Goal: Information Seeking & Learning: Learn about a topic

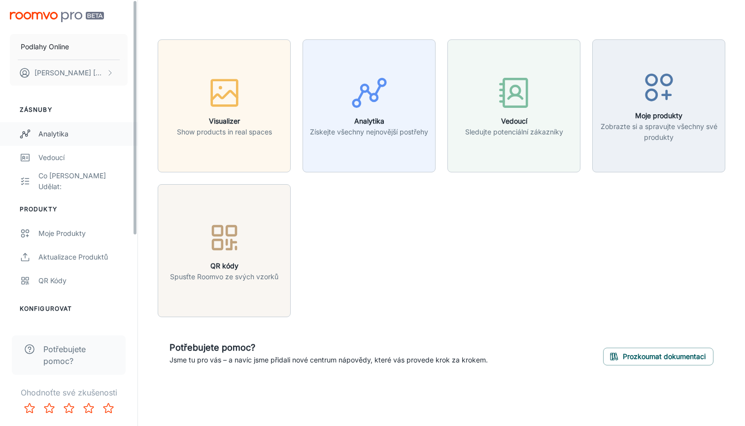
click at [80, 132] on div "Analytika" at bounding box center [82, 134] width 89 height 11
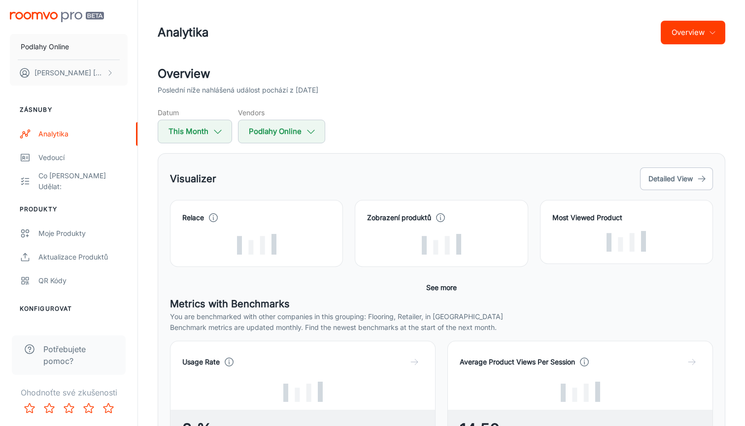
click at [197, 117] on h5 "Datum" at bounding box center [195, 112] width 74 height 10
select select "8"
select select "2025"
select select "8"
select select "2025"
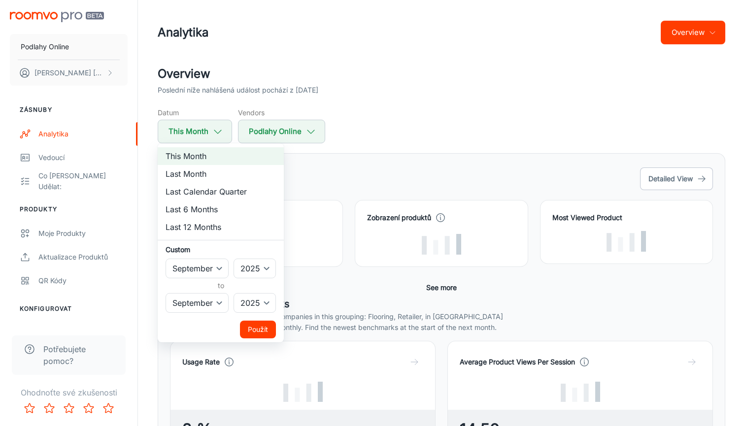
click at [200, 225] on li "Last 12 Months" at bounding box center [221, 227] width 126 height 18
select select "2024"
select select "7"
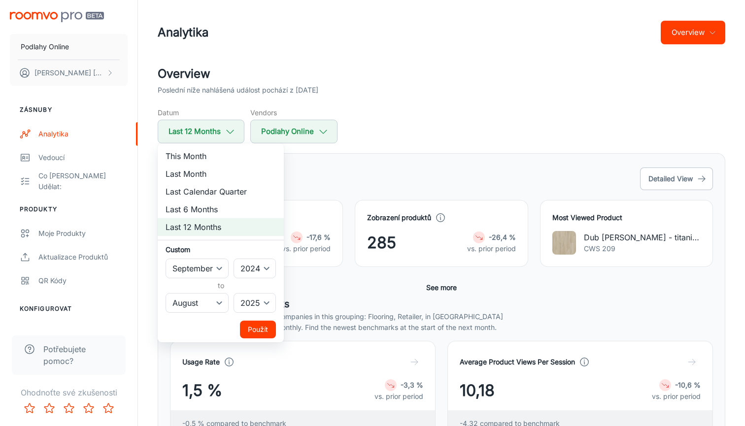
click at [254, 333] on button "Použít" at bounding box center [258, 330] width 36 height 18
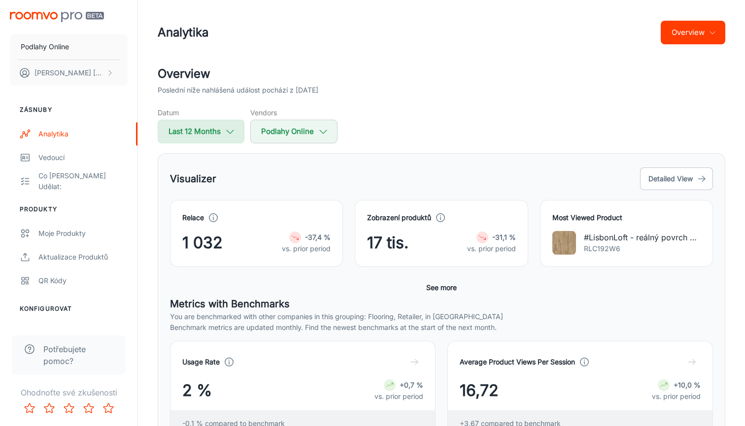
click at [213, 125] on button "Last 12 Months" at bounding box center [201, 132] width 87 height 24
select select "8"
select select "2024"
select select "7"
select select "2025"
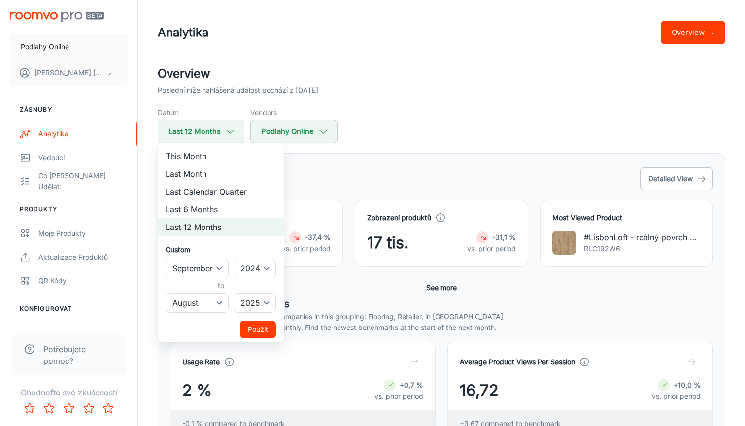
click at [223, 83] on div at bounding box center [372, 213] width 745 height 426
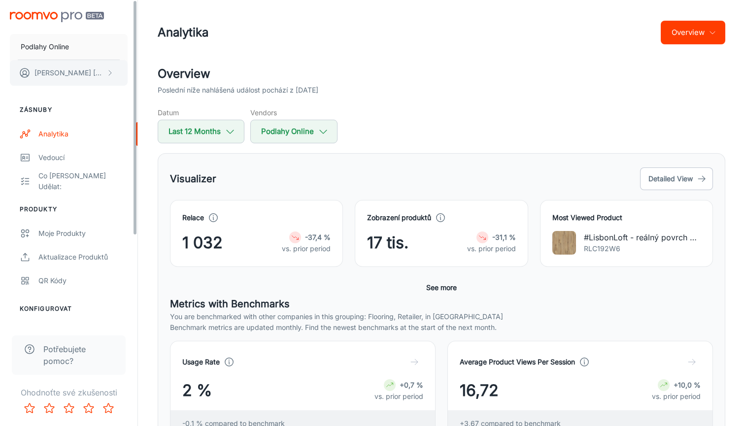
click at [80, 71] on p "[PERSON_NAME]" at bounding box center [68, 72] width 69 height 11
click at [73, 44] on div at bounding box center [372, 213] width 745 height 426
click at [57, 44] on p "Podlahy Online" at bounding box center [45, 46] width 48 height 11
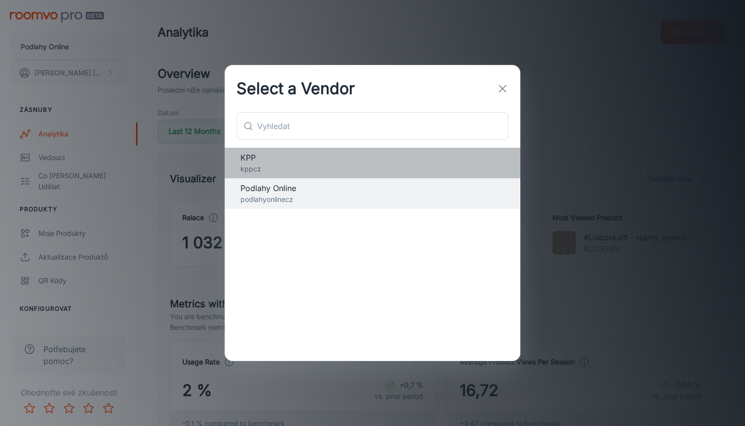
click at [331, 165] on p "kppcz" at bounding box center [372, 169] width 264 height 11
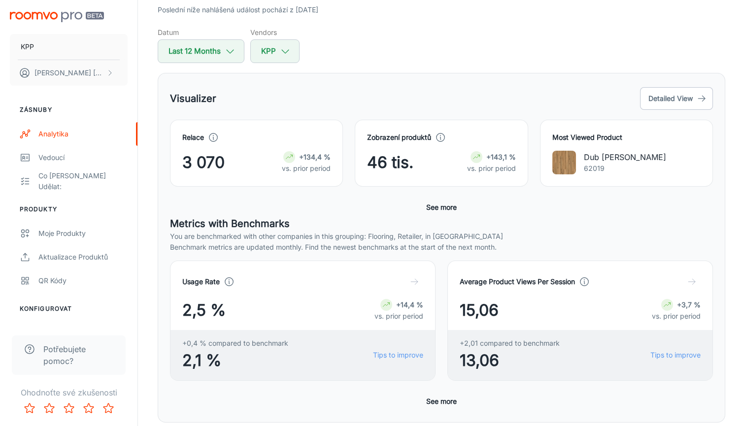
scroll to position [74, 0]
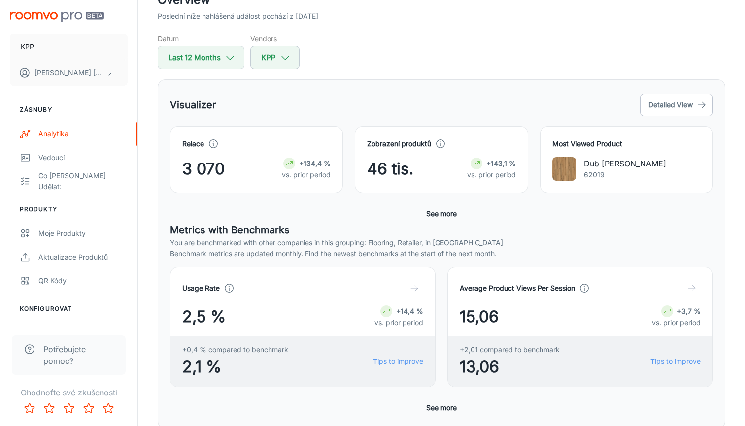
click at [182, 176] on div "Relace 3 070 +134,4 % vs. prior period" at bounding box center [256, 159] width 173 height 67
drag, startPoint x: 193, startPoint y: 175, endPoint x: 278, endPoint y: 175, distance: 85.2
click at [278, 175] on div "3 070 +134,4 % vs. prior period" at bounding box center [256, 169] width 148 height 24
click at [257, 173] on div "3 070 +134,4 % vs. prior period" at bounding box center [256, 169] width 148 height 24
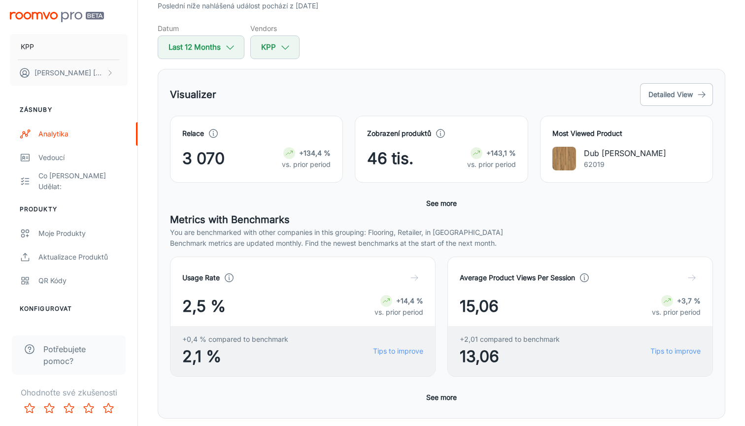
scroll to position [85, 0]
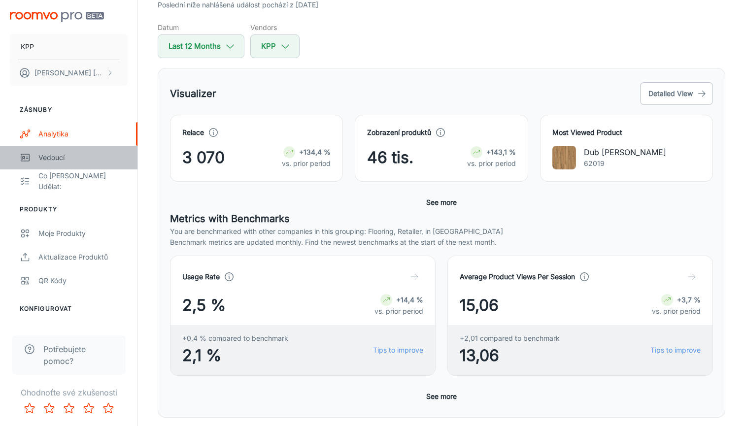
click at [67, 160] on div "Vedoucí" at bounding box center [82, 157] width 89 height 11
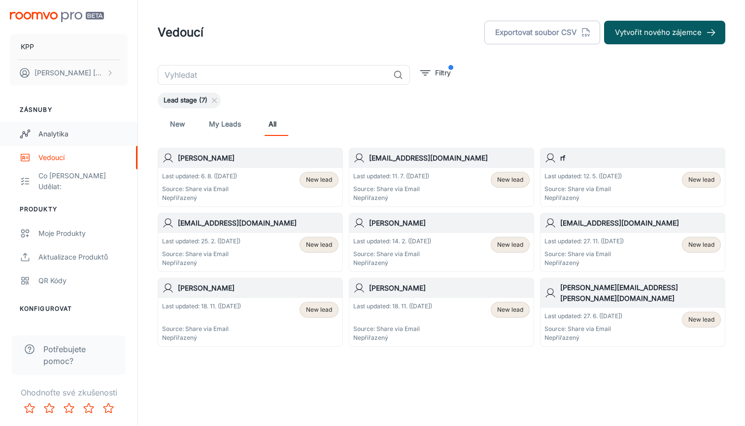
click at [72, 137] on div "Analytika" at bounding box center [82, 134] width 89 height 11
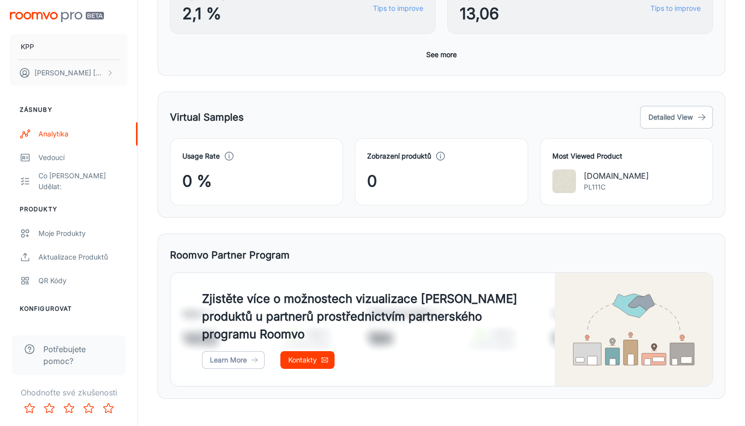
scroll to position [422, 0]
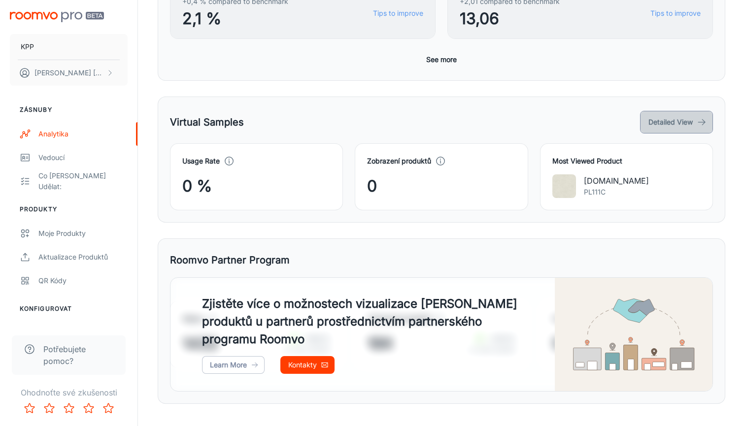
click at [658, 112] on button "Detailed View" at bounding box center [676, 122] width 73 height 23
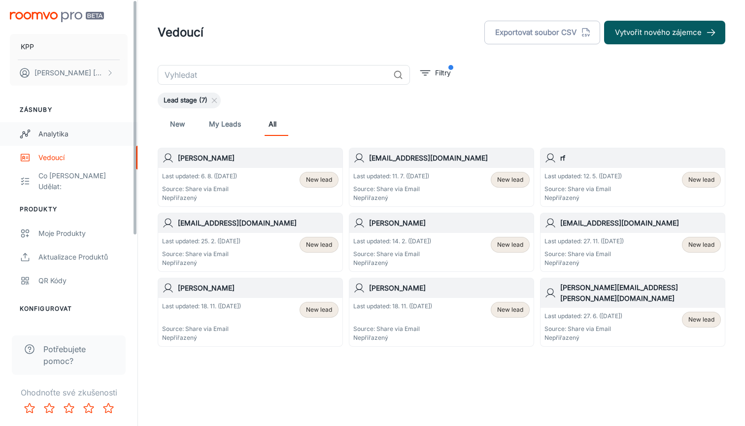
click at [65, 127] on link "Analytika" at bounding box center [68, 134] width 137 height 24
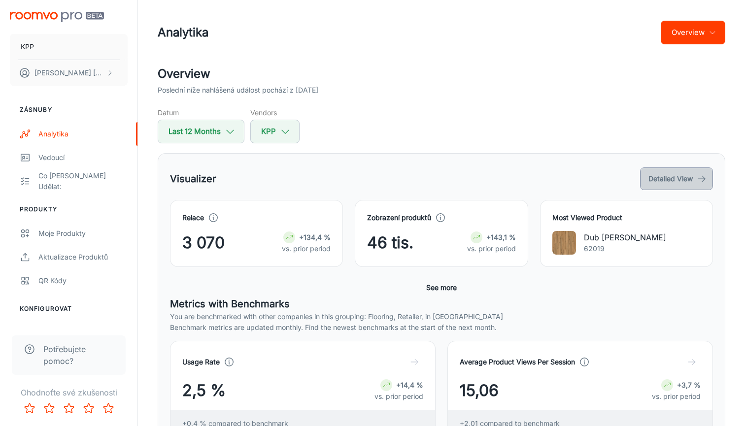
click at [667, 175] on button "Detailed View" at bounding box center [676, 178] width 73 height 23
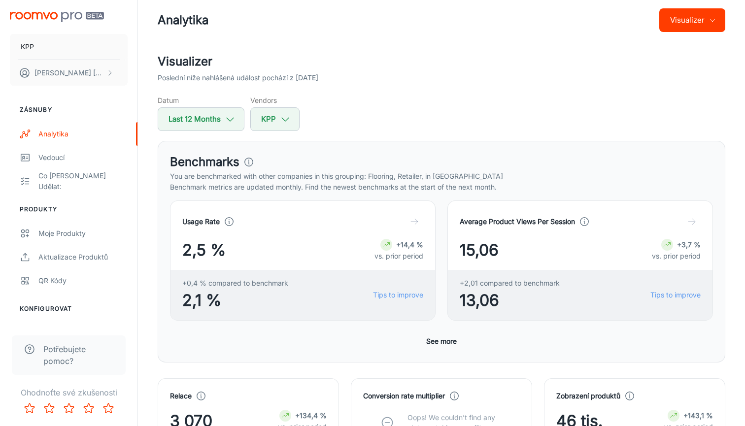
scroll to position [139, 0]
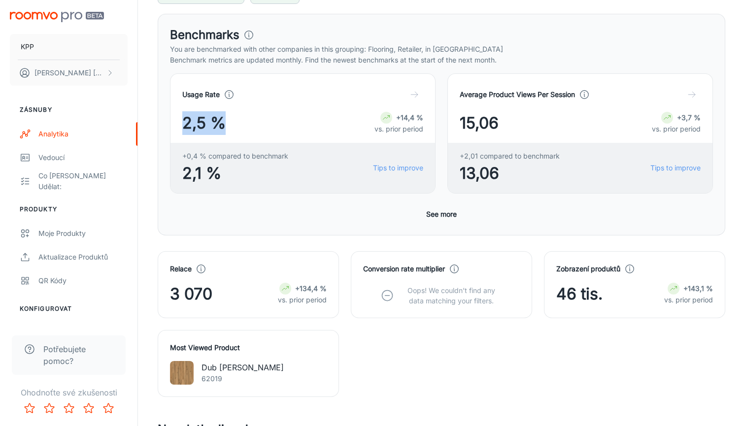
drag, startPoint x: 255, startPoint y: 124, endPoint x: 164, endPoint y: 124, distance: 90.1
click at [164, 124] on div "Usage Rate 2,5 % +14,4 % vs. prior period +0,4 % compared to benchmark 2,1 % Ti…" at bounding box center [296, 128] width 277 height 132
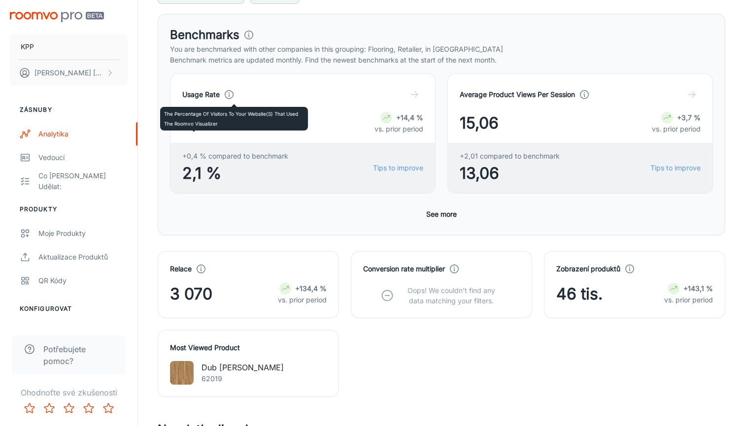
click at [229, 96] on polyline at bounding box center [229, 95] width 0 height 2
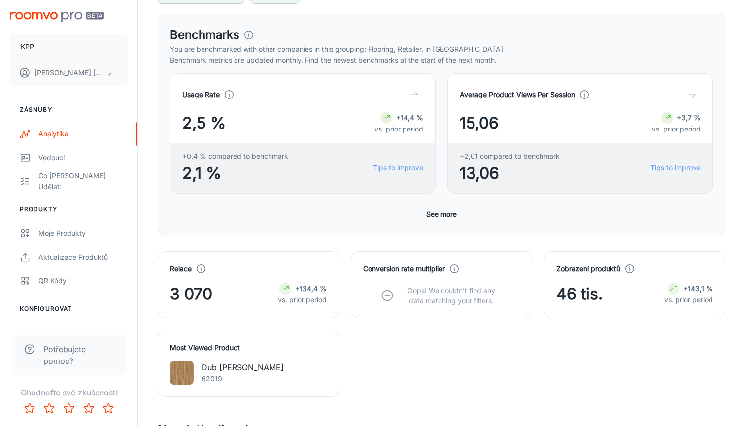
click at [259, 152] on span "+0,4 % compared to benchmark" at bounding box center [235, 156] width 106 height 11
drag, startPoint x: 219, startPoint y: 122, endPoint x: 181, endPoint y: 122, distance: 37.4
click at [181, 122] on div "Usage Rate 2,5 % +14,4 % vs. prior period +0,4 % compared to benchmark 2,1 % Ti…" at bounding box center [302, 133] width 265 height 120
drag, startPoint x: 181, startPoint y: 122, endPoint x: 252, endPoint y: 124, distance: 70.9
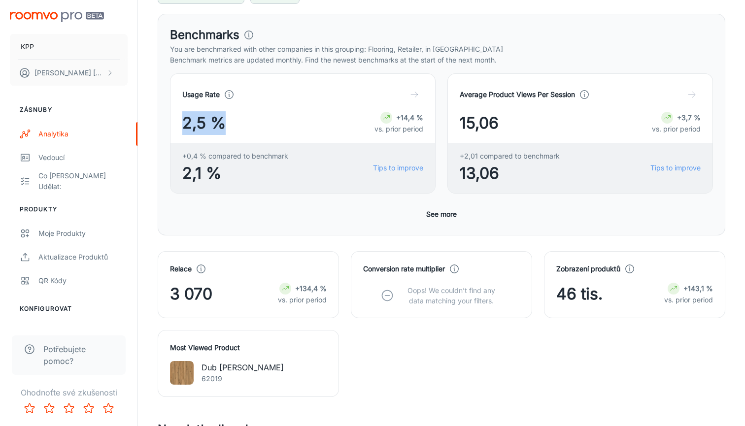
click at [252, 124] on div "Usage Rate 2,5 % +14,4 % vs. prior period +0,4 % compared to benchmark 2,1 % Ti…" at bounding box center [302, 133] width 265 height 120
click at [252, 124] on div "2,5 % +14,4 % vs. prior period" at bounding box center [302, 123] width 241 height 24
drag, startPoint x: 241, startPoint y: 121, endPoint x: 177, endPoint y: 122, distance: 64.0
click at [177, 122] on div "Usage Rate 2,5 % +14,4 % vs. prior period +0,4 % compared to benchmark 2,1 % Ti…" at bounding box center [302, 133] width 265 height 120
click at [226, 94] on div "Usage Rate" at bounding box center [208, 94] width 52 height 11
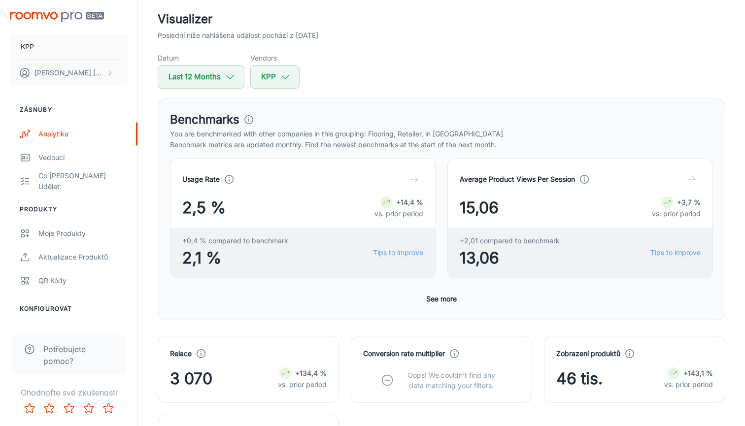
scroll to position [73, 0]
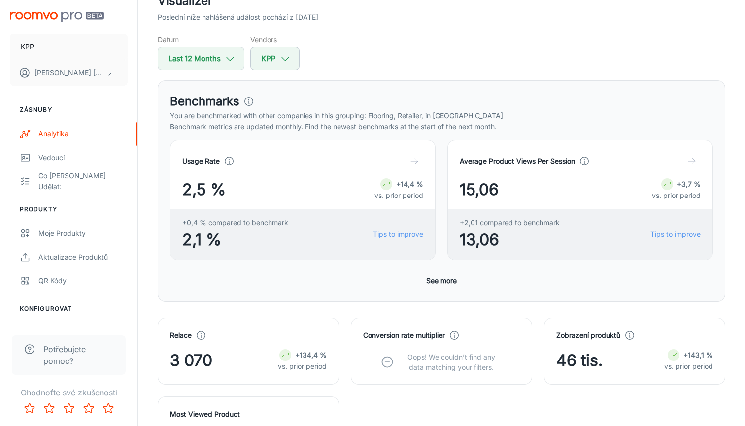
click at [435, 288] on button "See more" at bounding box center [441, 281] width 38 height 18
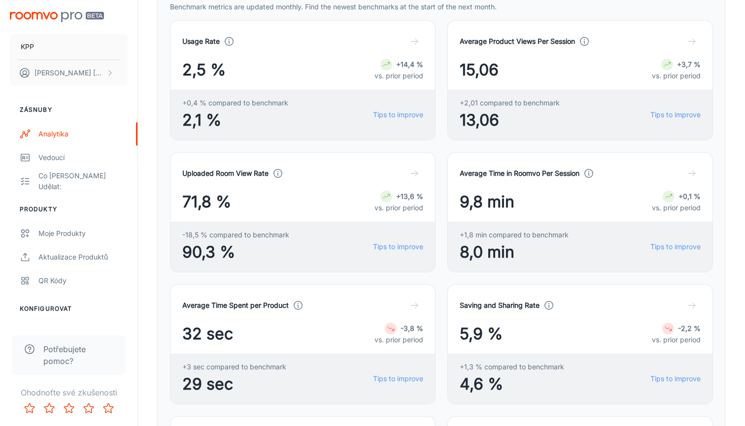
scroll to position [194, 0]
drag, startPoint x: 524, startPoint y: 208, endPoint x: 453, endPoint y: 207, distance: 70.4
click at [453, 207] on div "Average Time in Roomvo Per Session 9,8 min +0,1 % vs. prior period +1,8 min com…" at bounding box center [579, 211] width 265 height 120
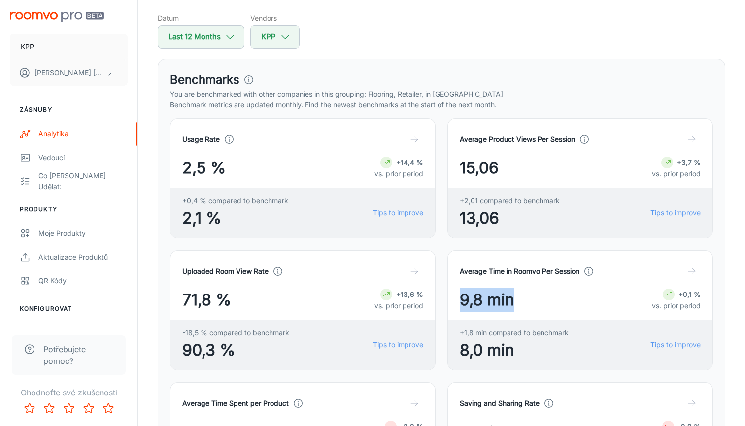
scroll to position [43, 0]
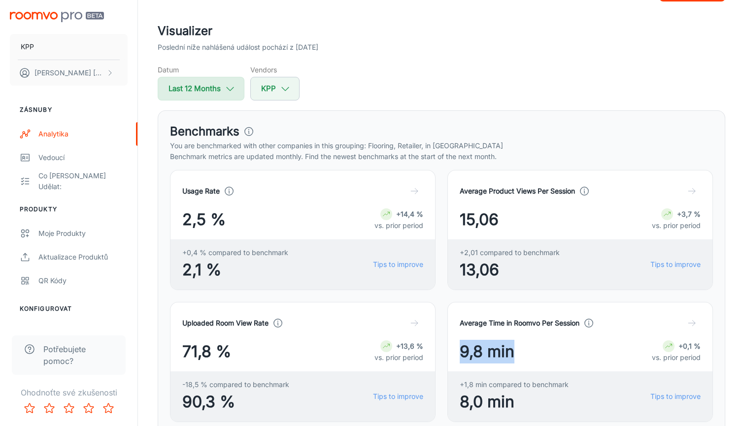
click at [218, 81] on button "Last 12 Months" at bounding box center [201, 89] width 87 height 24
select select "8"
select select "2024"
select select "7"
select select "2025"
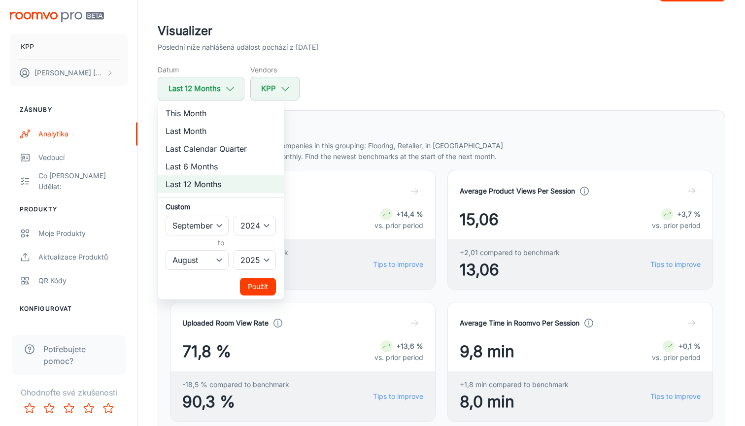
click at [212, 171] on li "Last 6 Months" at bounding box center [221, 167] width 126 height 18
select select "2"
select select "2025"
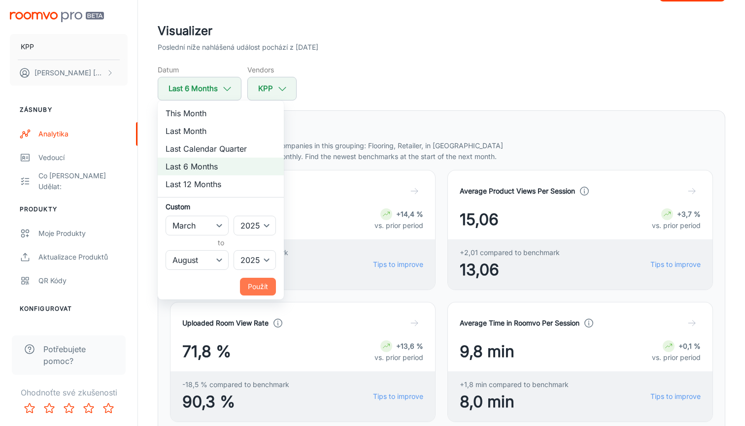
click at [262, 290] on button "Použít" at bounding box center [258, 287] width 36 height 18
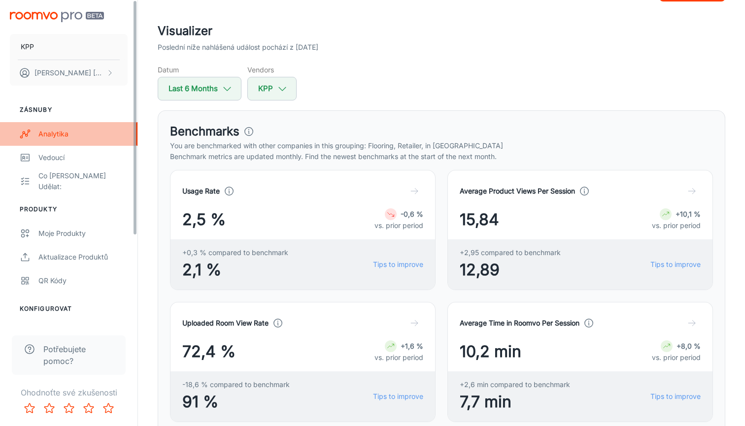
click at [51, 133] on div "Analytika" at bounding box center [82, 134] width 89 height 11
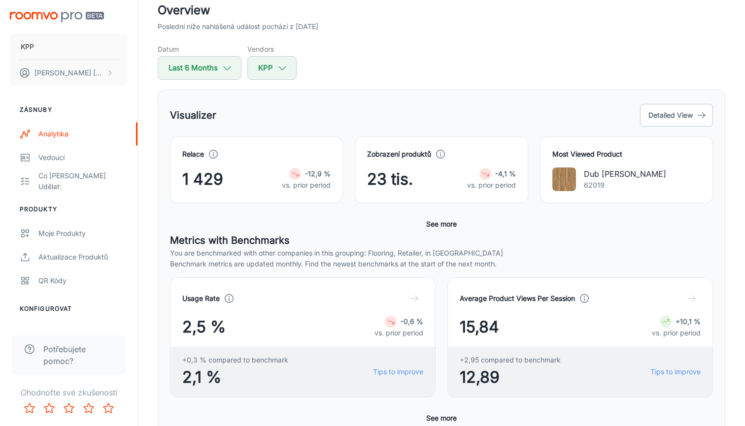
scroll to position [75, 0]
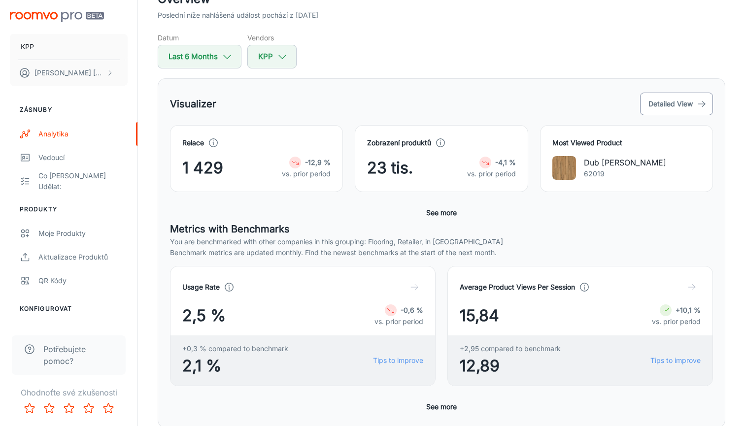
click at [652, 106] on button "Detailed View" at bounding box center [676, 104] width 73 height 23
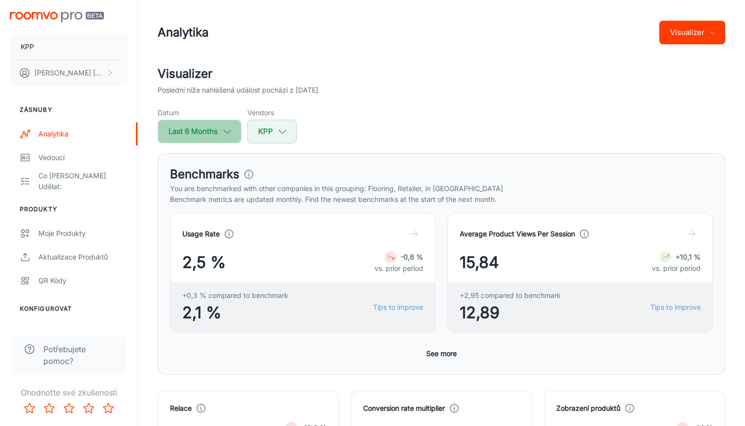
click at [185, 125] on button "Last 6 Months" at bounding box center [200, 132] width 84 height 24
select select "2"
select select "2025"
select select "7"
select select "2025"
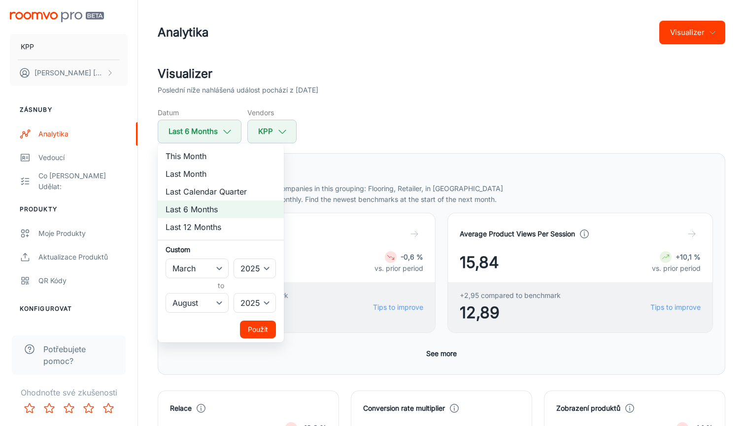
click at [211, 178] on li "Last Month" at bounding box center [221, 174] width 126 height 18
select select "7"
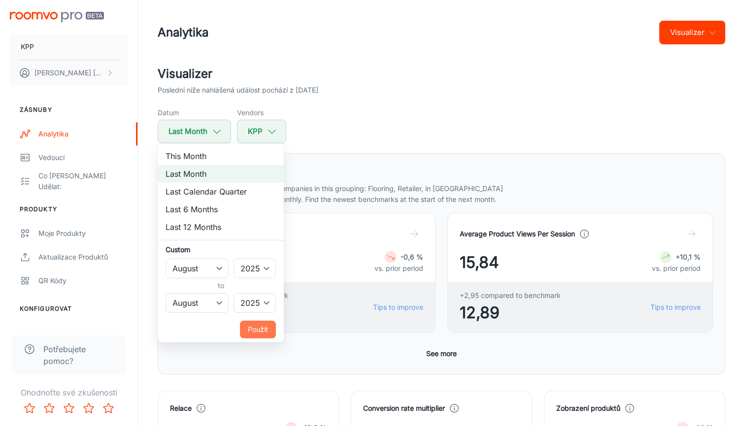
click at [269, 331] on button "Použít" at bounding box center [258, 330] width 36 height 18
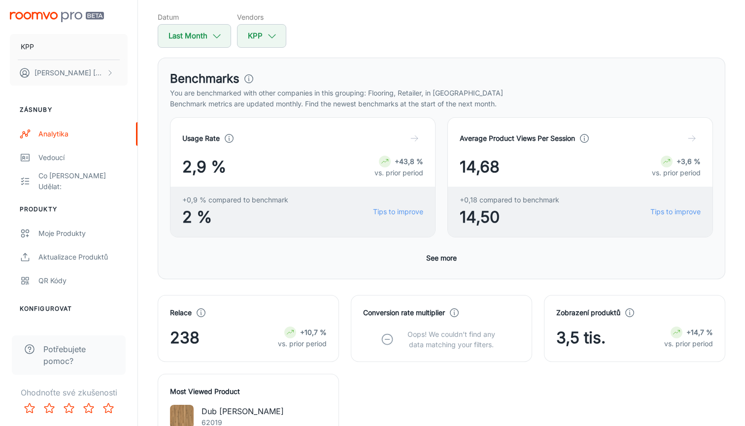
scroll to position [100, 0]
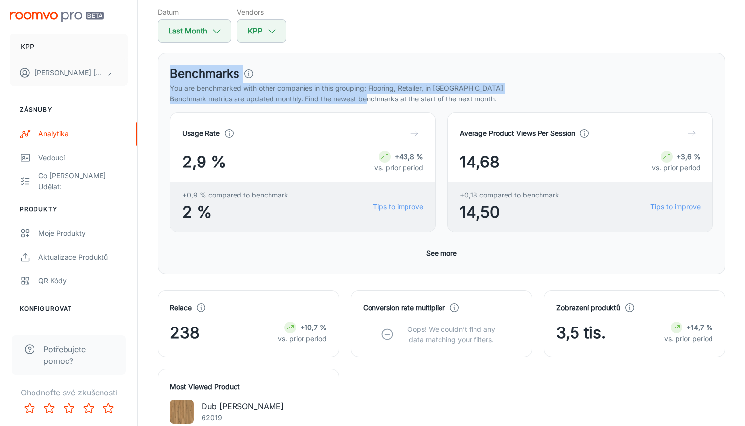
drag, startPoint x: 168, startPoint y: 70, endPoint x: 370, endPoint y: 94, distance: 203.2
click at [370, 94] on div "Benchmarks You are benchmarked with other companies in this grouping: Flooring,…" at bounding box center [441, 164] width 567 height 222
click at [370, 94] on p "Benchmark metrics are updated monthly. Find the newest benchmarks at the start …" at bounding box center [441, 99] width 543 height 11
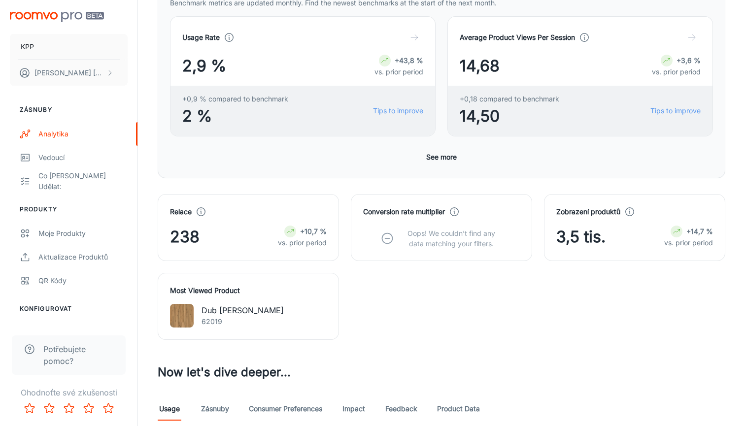
scroll to position [182, 0]
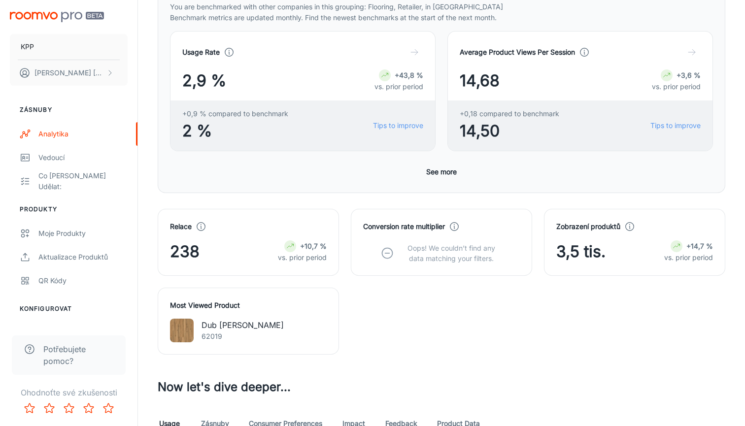
click at [435, 175] on button "See more" at bounding box center [441, 172] width 38 height 18
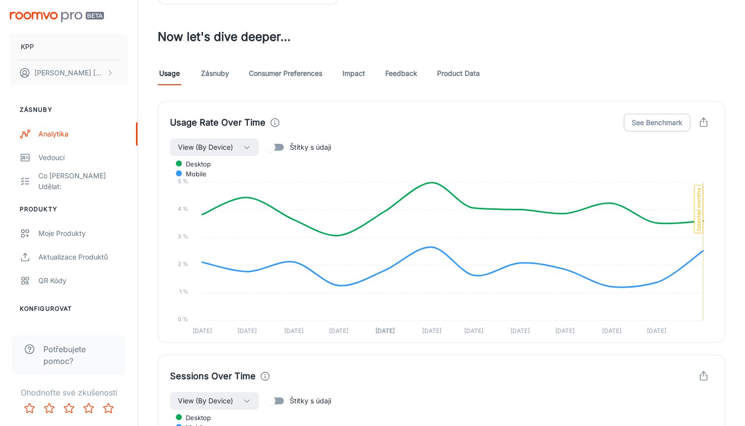
scroll to position [926, 0]
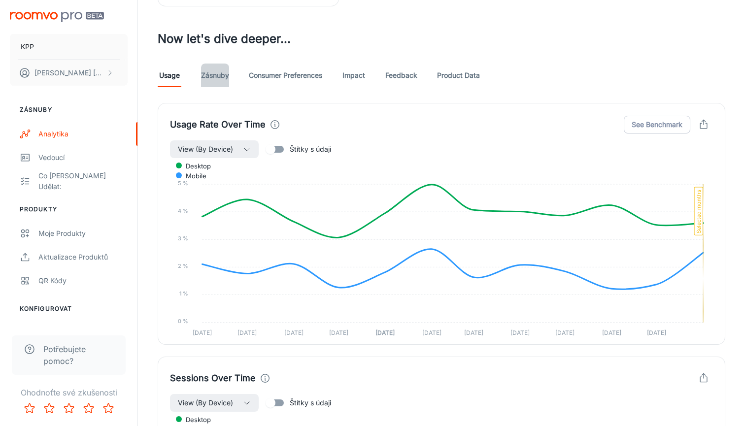
click at [212, 80] on link "Zásnuby" at bounding box center [215, 76] width 28 height 24
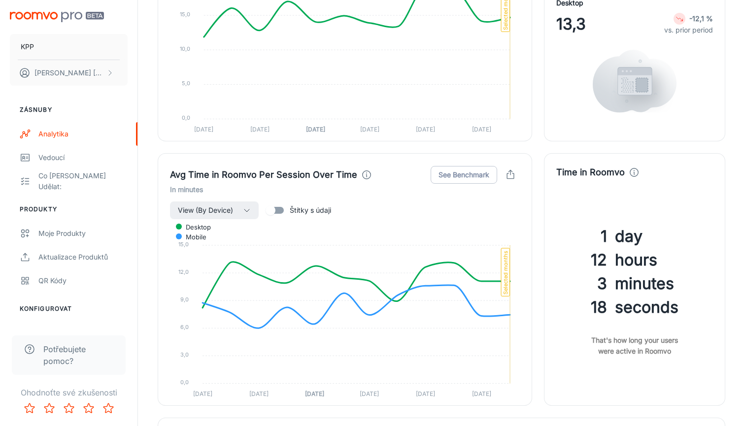
scroll to position [1648, 0]
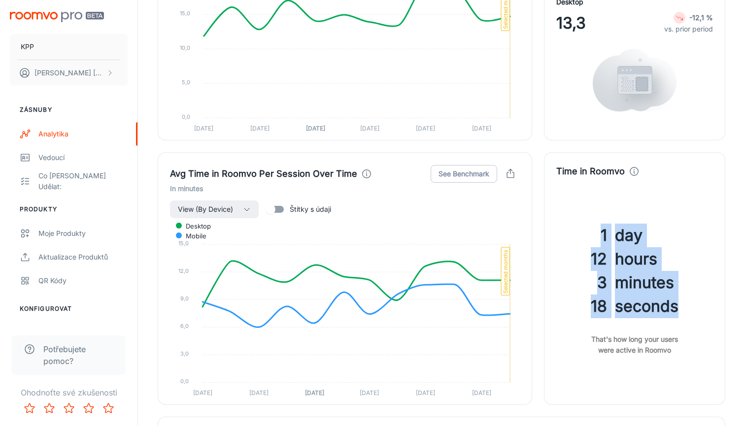
drag, startPoint x: 593, startPoint y: 229, endPoint x: 698, endPoint y: 318, distance: 137.3
click at [698, 318] on div "1 day 12 hours 3 minutes 18 seconds That's how long your users were active in R…" at bounding box center [634, 289] width 157 height 206
drag, startPoint x: 698, startPoint y: 318, endPoint x: 573, endPoint y: 212, distance: 163.5
click at [573, 212] on div "1 day 12 hours 3 minutes 18 seconds That's how long your users were active in R…" at bounding box center [634, 289] width 157 height 206
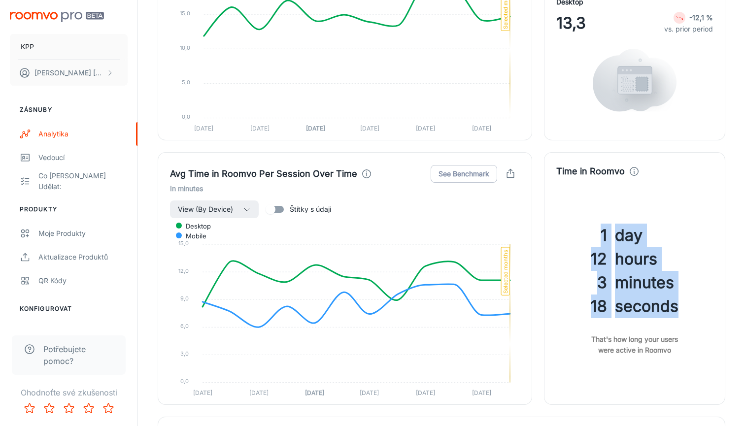
click at [573, 212] on div "1 day 12 hours 3 minutes 18 seconds That's how long your users were active in R…" at bounding box center [634, 289] width 157 height 206
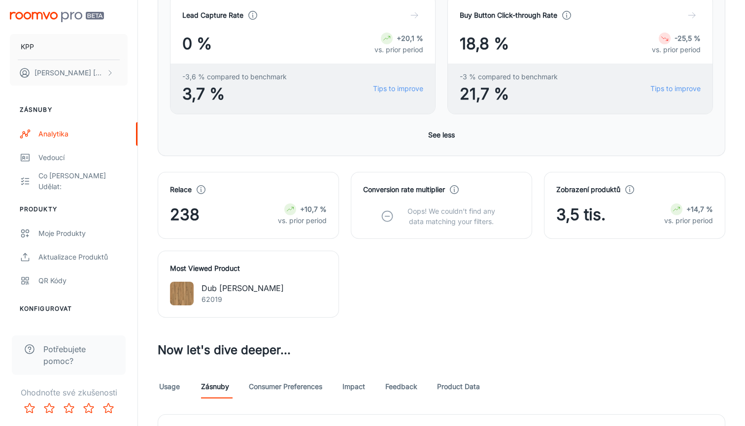
scroll to position [612, 0]
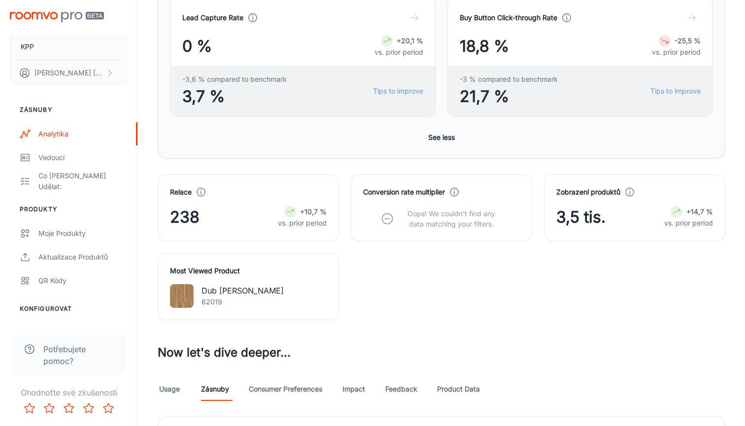
click at [459, 386] on link "Product Data" at bounding box center [458, 389] width 43 height 24
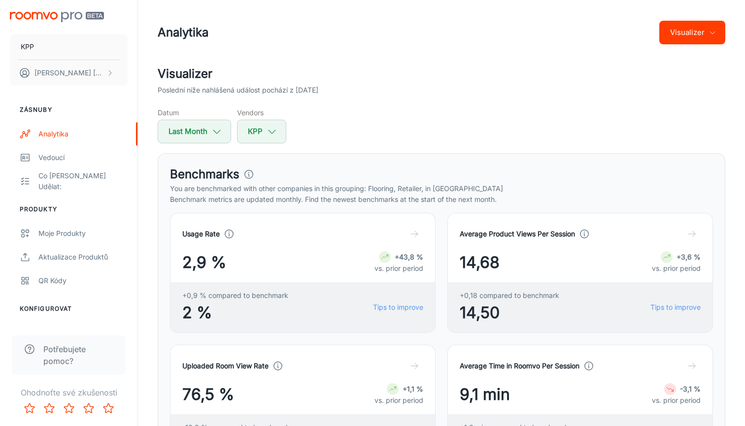
scroll to position [32, 0]
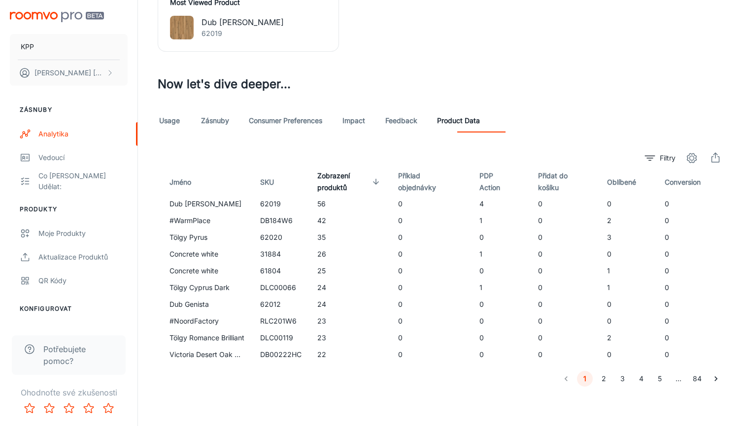
scroll to position [881, 0]
click at [184, 121] on div "Usage Zásnuby Consumer Preferences Impact Feedback Product Data" at bounding box center [441, 121] width 567 height 24
click at [168, 121] on link "Usage" at bounding box center [170, 121] width 24 height 24
click at [398, 200] on td "0" at bounding box center [430, 204] width 81 height 17
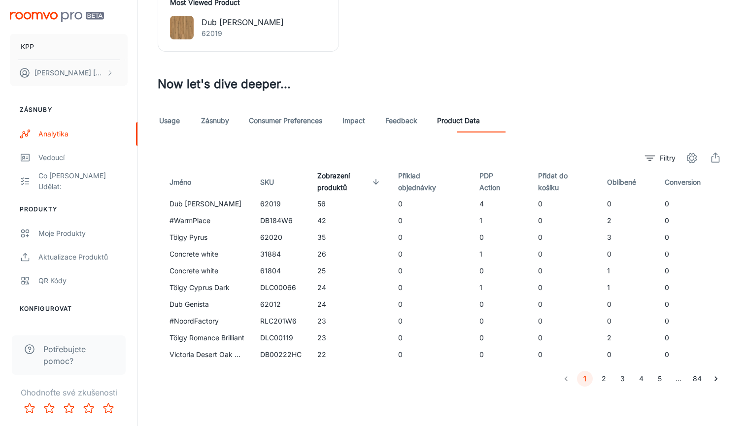
click at [398, 200] on td "0" at bounding box center [430, 204] width 81 height 17
click at [395, 211] on td "0" at bounding box center [430, 204] width 81 height 17
click at [397, 204] on td "0" at bounding box center [430, 204] width 81 height 17
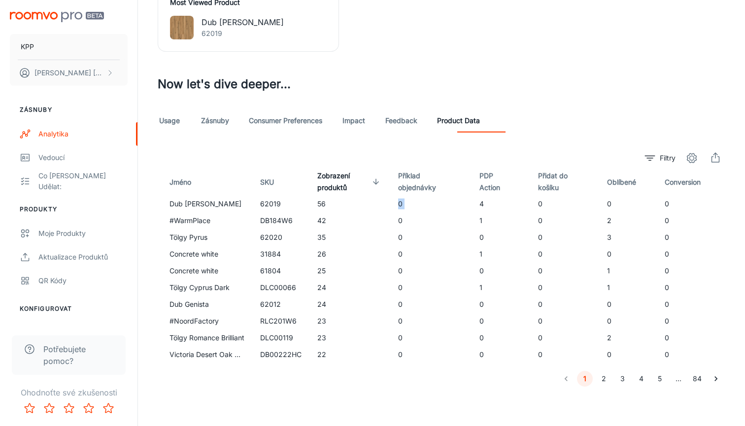
click at [396, 204] on td "0" at bounding box center [430, 204] width 81 height 17
click at [391, 206] on td "0" at bounding box center [430, 204] width 81 height 17
click at [90, 50] on button "KPP" at bounding box center [69, 47] width 118 height 26
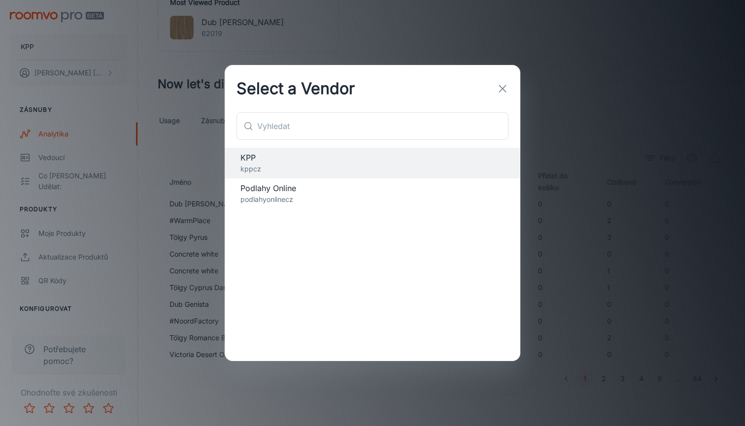
click at [278, 184] on span "Podlahy Online" at bounding box center [372, 188] width 264 height 12
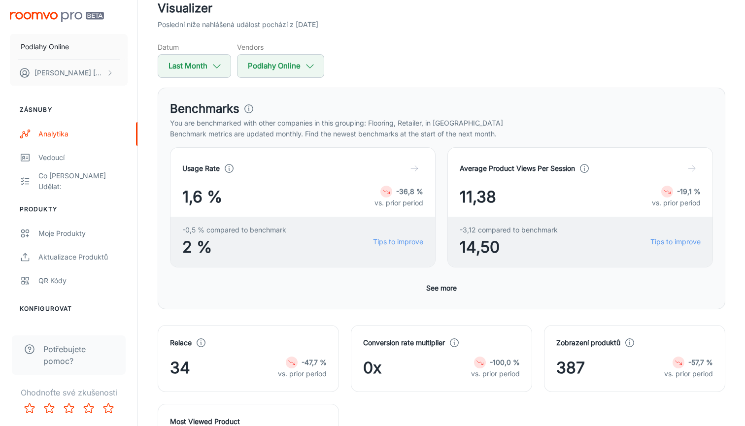
scroll to position [0, 0]
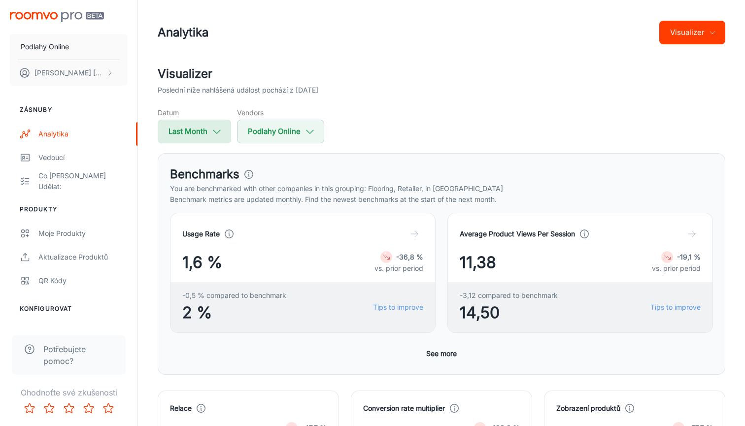
click at [217, 135] on icon "button" at bounding box center [216, 131] width 11 height 11
select select "7"
select select "2025"
select select "7"
select select "2025"
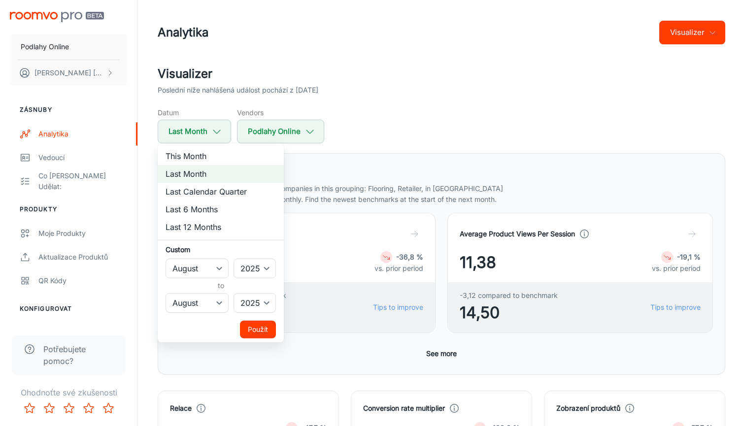
click at [230, 231] on li "Last 12 Months" at bounding box center [221, 227] width 126 height 18
select select "8"
select select "2024"
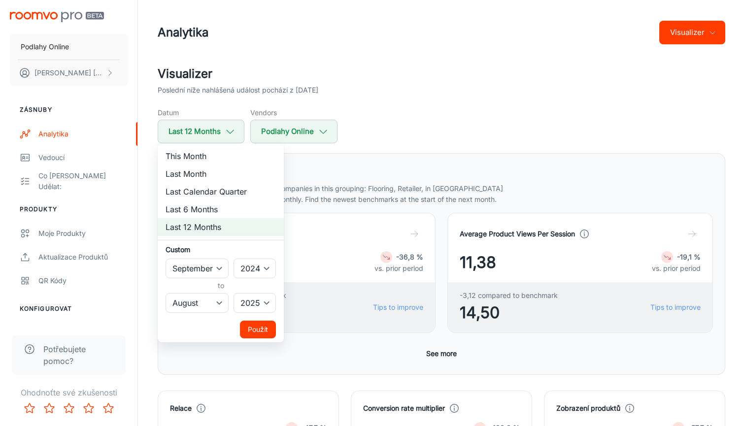
click at [254, 330] on button "Použít" at bounding box center [258, 330] width 36 height 18
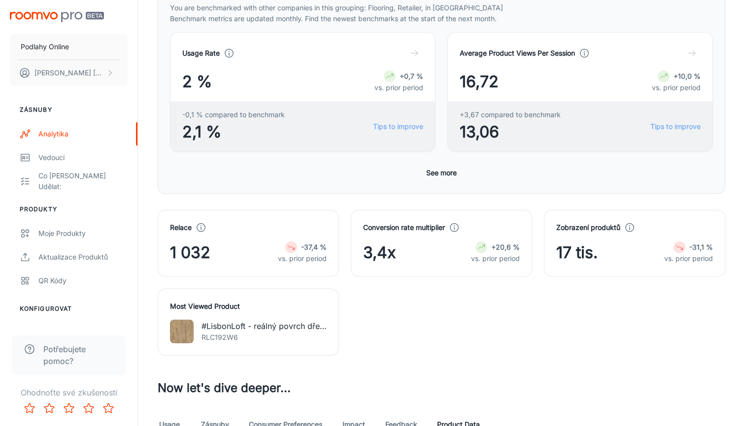
scroll to position [213, 0]
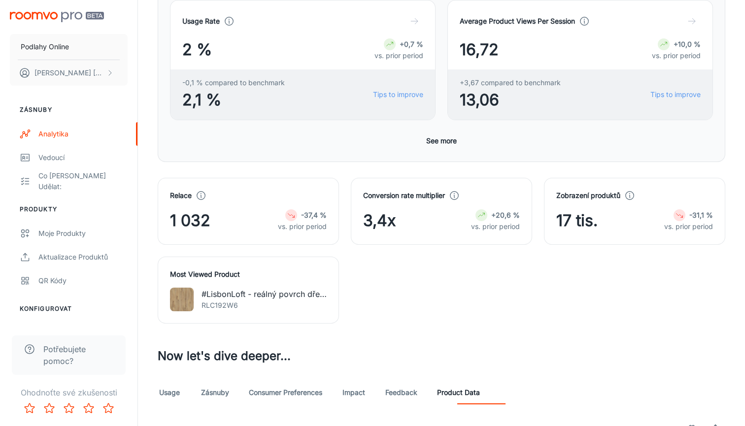
click at [430, 218] on div "3,4x +20,6 % vs. prior period" at bounding box center [441, 221] width 157 height 24
drag, startPoint x: 391, startPoint y: 217, endPoint x: 345, endPoint y: 217, distance: 45.3
click at [345, 217] on div "Conversion rate multiplier 3,4x +20,6 % vs. prior period" at bounding box center [435, 205] width 193 height 79
drag, startPoint x: 359, startPoint y: 219, endPoint x: 454, endPoint y: 225, distance: 94.8
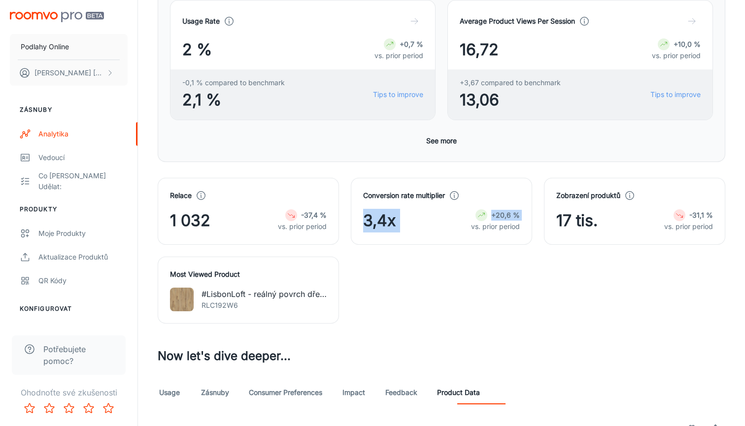
click at [452, 225] on div "Conversion rate multiplier 3,4x +20,6 % vs. prior period" at bounding box center [441, 211] width 181 height 67
click at [454, 225] on div "3,4x +20,6 % vs. prior period" at bounding box center [441, 221] width 157 height 24
drag, startPoint x: 406, startPoint y: 215, endPoint x: 353, endPoint y: 215, distance: 53.7
click at [353, 215] on div "Conversion rate multiplier 3,4x +20,6 % vs. prior period" at bounding box center [441, 211] width 181 height 67
click at [362, 198] on div "Conversion rate multiplier 3,4x +20,6 % vs. prior period" at bounding box center [441, 211] width 181 height 67
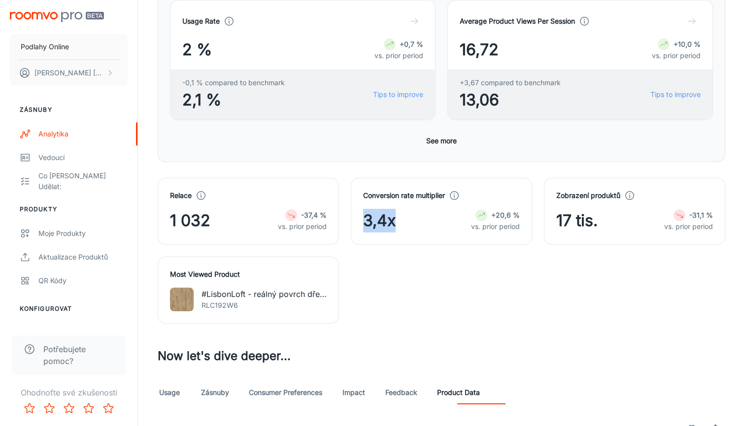
drag, startPoint x: 396, startPoint y: 225, endPoint x: 347, endPoint y: 217, distance: 49.5
click at [347, 217] on div "Conversion rate multiplier 3,4x +20,6 % vs. prior period" at bounding box center [435, 205] width 193 height 79
click at [362, 195] on div "Conversion rate multiplier 3,4x +20,6 % vs. prior period" at bounding box center [441, 211] width 181 height 67
drag, startPoint x: 394, startPoint y: 225, endPoint x: 354, endPoint y: 217, distance: 41.1
click at [354, 217] on div "Conversion rate multiplier 3,4x +20,6 % vs. prior period" at bounding box center [441, 211] width 181 height 67
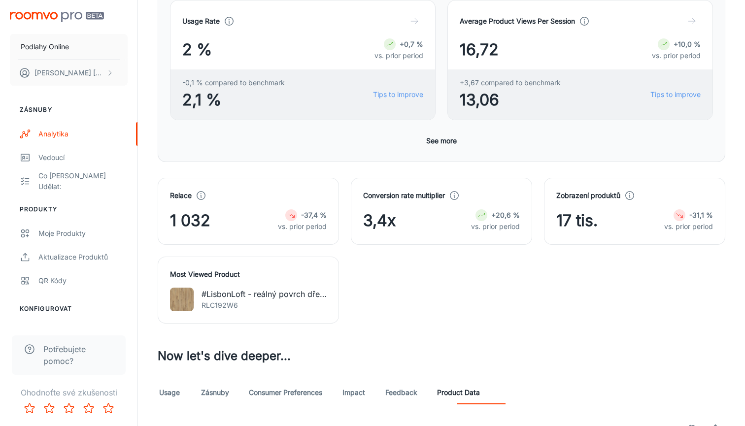
click at [408, 212] on div "3,4x +20,6 % vs. prior period" at bounding box center [441, 221] width 157 height 24
drag, startPoint x: 387, startPoint y: 220, endPoint x: 366, endPoint y: 211, distance: 23.2
click at [366, 211] on span "3,4x" at bounding box center [379, 221] width 33 height 24
click at [395, 228] on span "3,4x" at bounding box center [379, 221] width 33 height 24
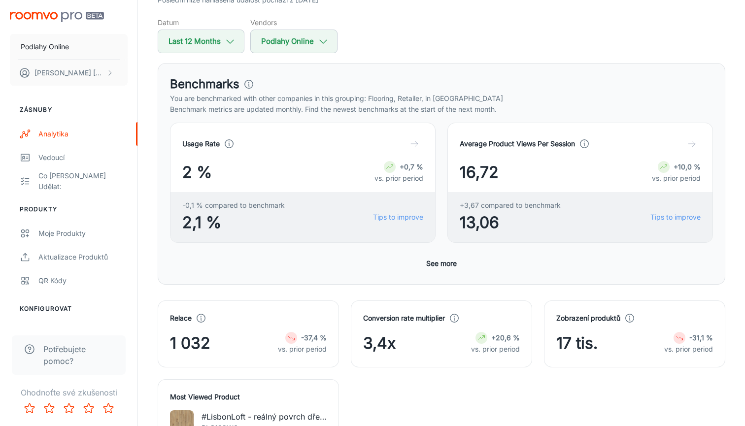
scroll to position [113, 0]
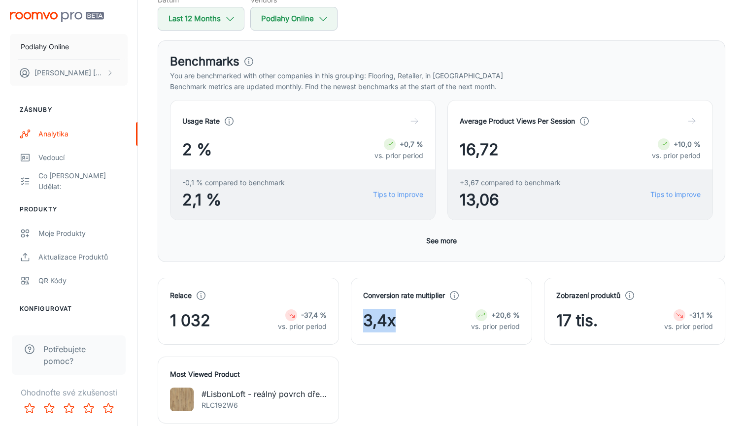
drag, startPoint x: 359, startPoint y: 328, endPoint x: 411, endPoint y: 323, distance: 52.4
click at [411, 323] on div "Conversion rate multiplier 3,4x +20,6 % vs. prior period" at bounding box center [441, 311] width 181 height 67
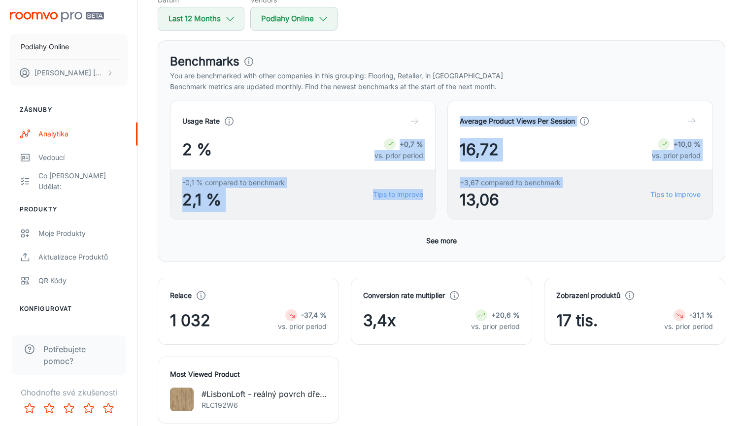
drag, startPoint x: 444, startPoint y: 206, endPoint x: 318, endPoint y: 121, distance: 152.3
click at [322, 122] on div "Usage Rate 2 % +0,7 % vs. prior period -0,1 % compared to benchmark 2,1 % Tips …" at bounding box center [435, 154] width 555 height 132
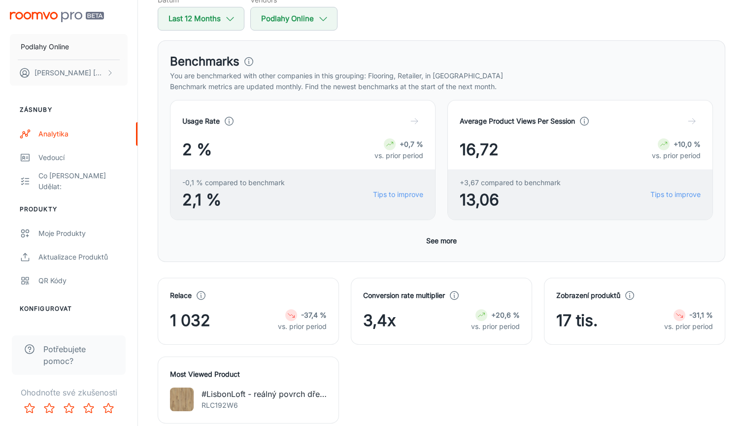
click at [226, 61] on h3 "Benchmarks" at bounding box center [204, 62] width 69 height 18
click at [212, 3] on h5 "Datum" at bounding box center [201, 0] width 87 height 10
select select "8"
select select "2024"
select select "7"
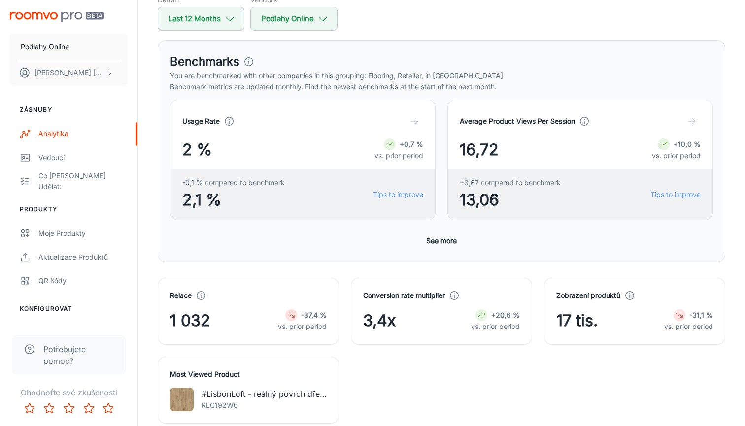
select select "2025"
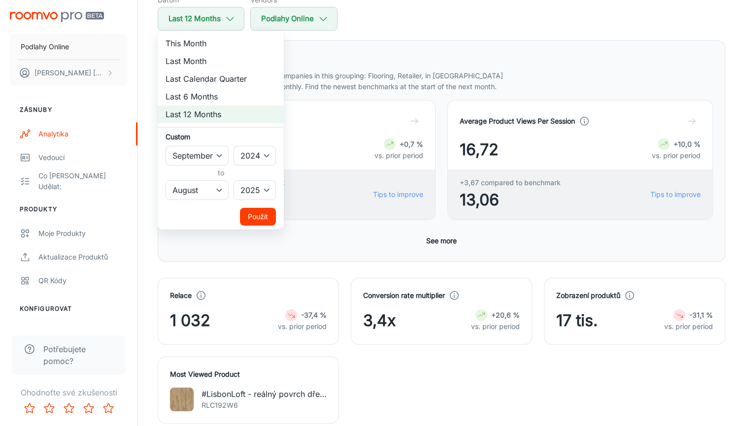
click at [503, 46] on div at bounding box center [372, 213] width 745 height 426
